Goal: Task Accomplishment & Management: Complete application form

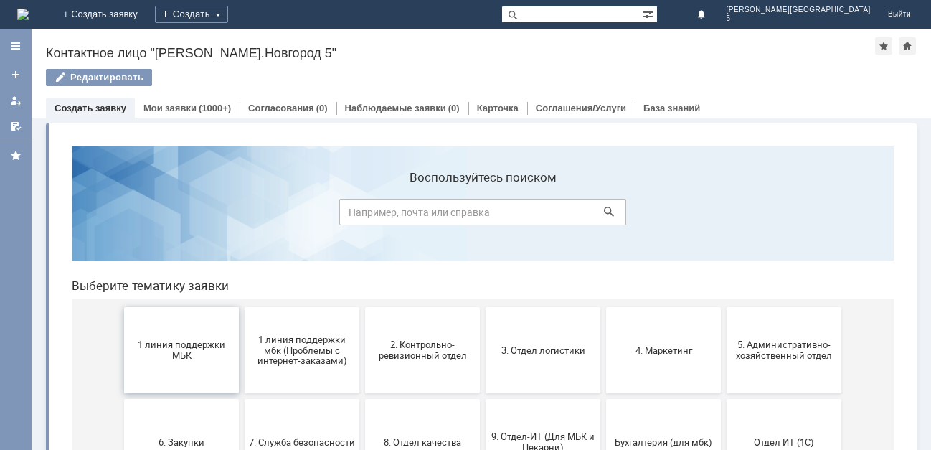
click at [163, 373] on button "1 линия поддержки МБК" at bounding box center [181, 350] width 115 height 86
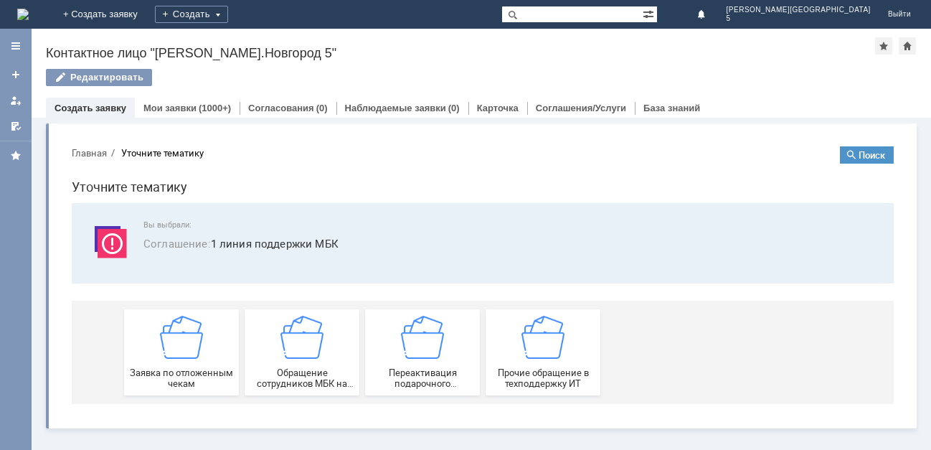
click at [163, 373] on span "Заявка по отложенным чекам" at bounding box center [181, 378] width 106 height 22
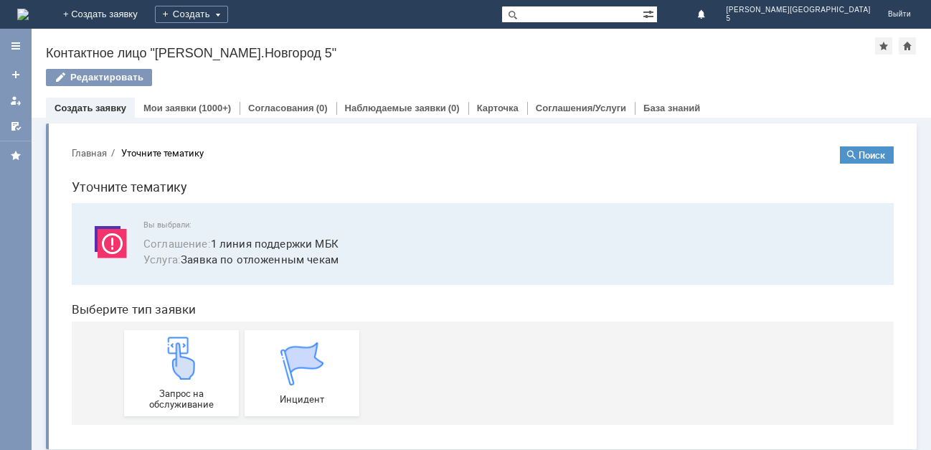
click at [163, 373] on img at bounding box center [181, 357] width 43 height 43
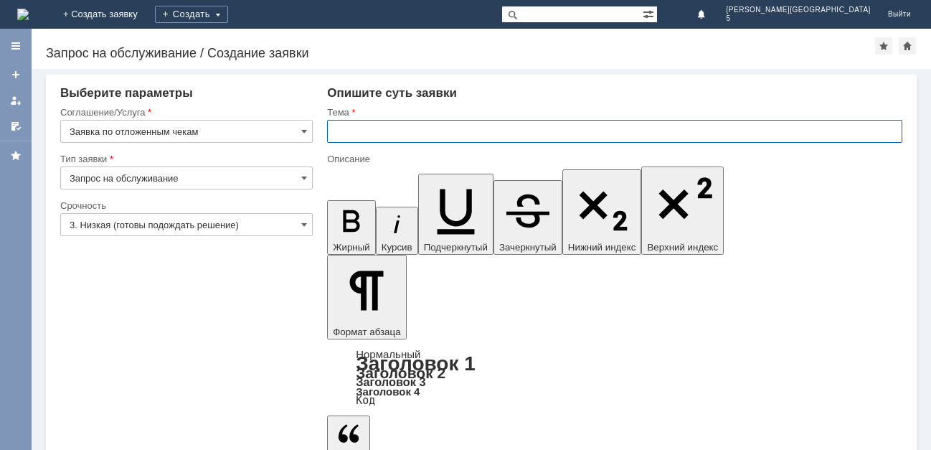
click at [440, 123] on input "text" at bounding box center [614, 131] width 575 height 23
type input "отл чек 29.09.25"
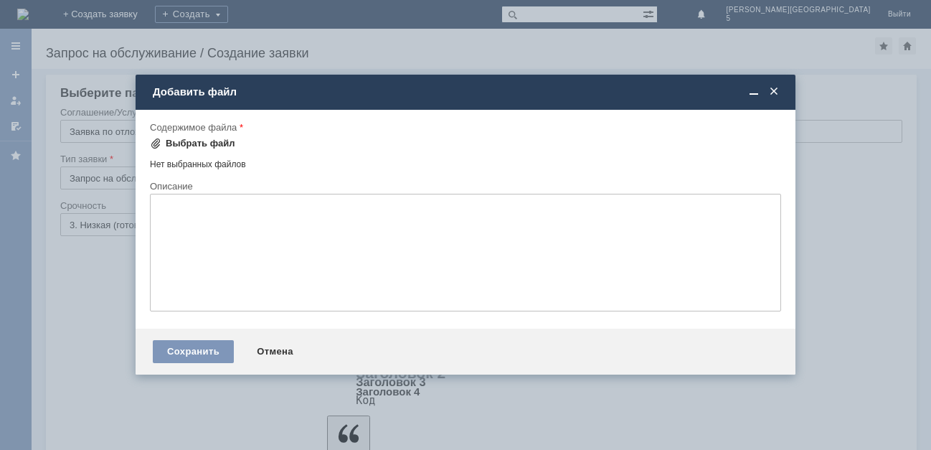
click at [175, 140] on div "Выбрать файл" at bounding box center [201, 143] width 70 height 11
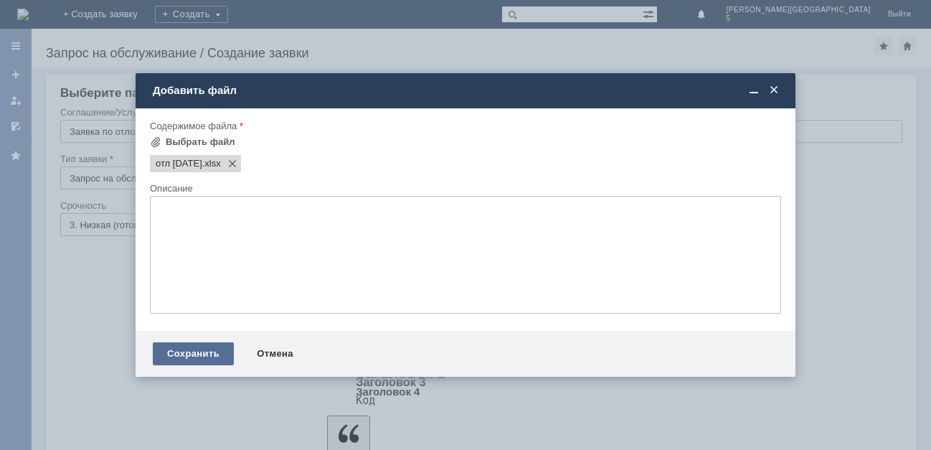
click at [181, 356] on div "Сохранить" at bounding box center [193, 353] width 81 height 23
